Goal: Communication & Community: Answer question/provide support

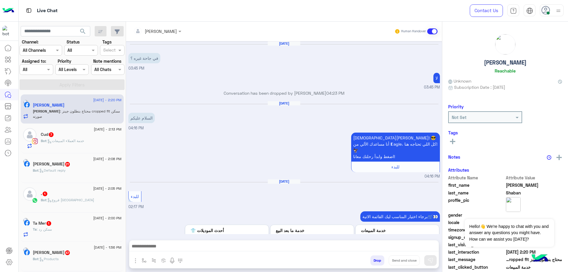
scroll to position [462, 0]
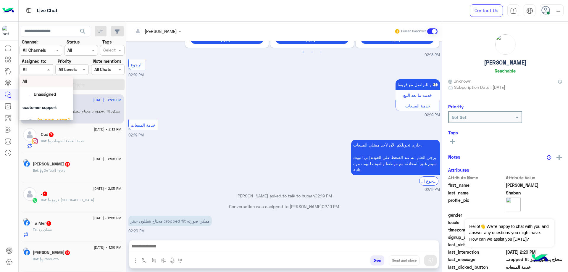
click at [35, 73] on div "Assigned on All" at bounding box center [32, 69] width 25 height 6
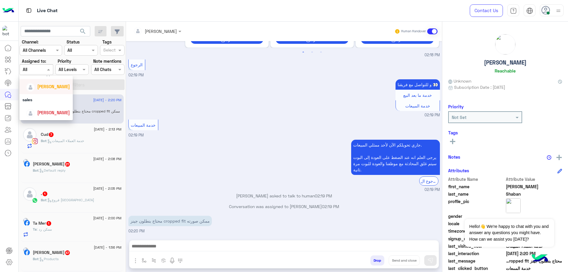
click at [53, 86] on span "[PERSON_NAME]" at bounding box center [53, 86] width 33 height 5
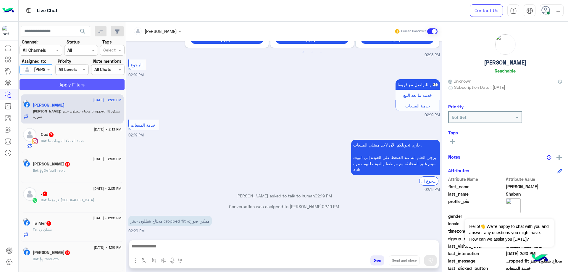
click at [65, 87] on button "Apply Filters" at bounding box center [72, 84] width 105 height 11
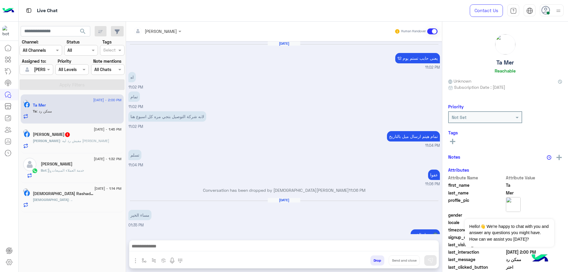
scroll to position [288, 0]
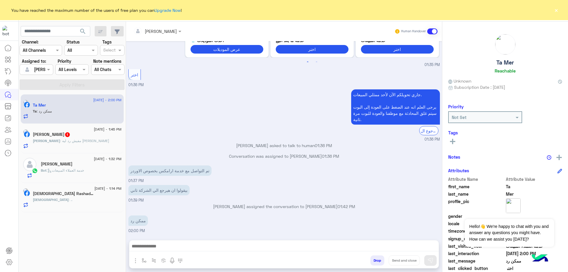
click at [556, 9] on button "×" at bounding box center [556, 10] width 6 height 6
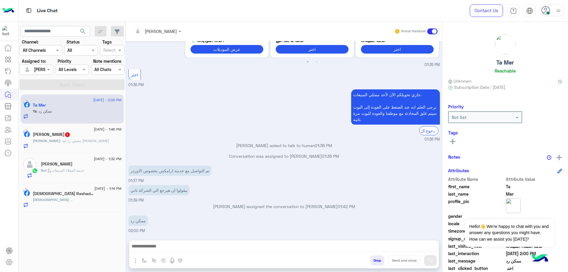
click at [89, 150] on div "[DATE] - 1:45 PM [PERSON_NAME] 1 [PERSON_NAME] : مفيش رد ليه [PERSON_NAME]" at bounding box center [72, 139] width 103 height 30
click at [89, 143] on span ": مفيش رد ليه [PERSON_NAME]" at bounding box center [84, 141] width 49 height 4
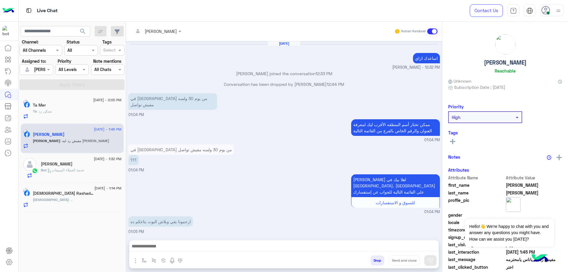
scroll to position [325, 0]
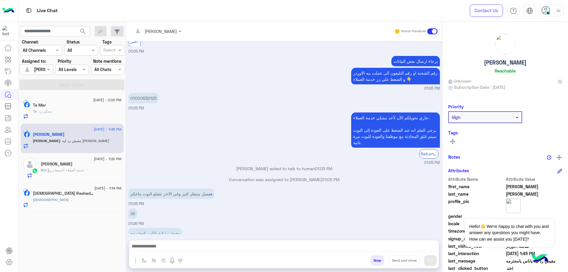
click at [74, 192] on div "[DEMOGRAPHIC_DATA] Rashad 2" at bounding box center [77, 194] width 89 height 6
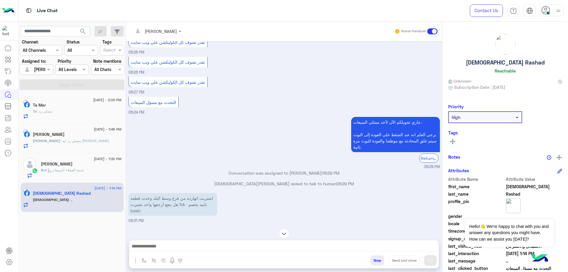
scroll to position [76, 0]
